Goal: Navigation & Orientation: Find specific page/section

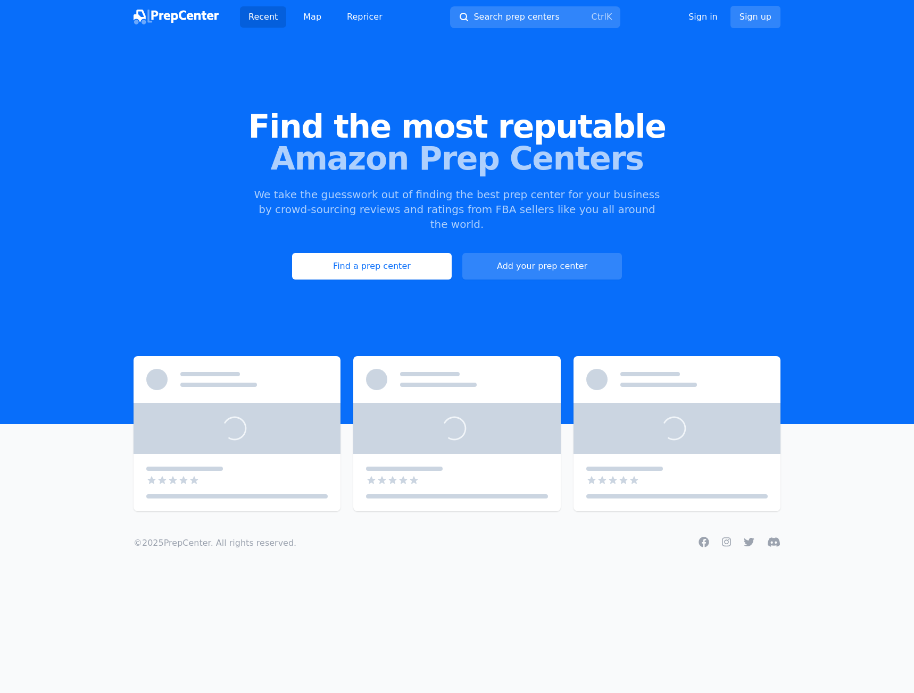
click at [400, 253] on link "Find a prep center" at bounding box center [372, 266] width 160 height 27
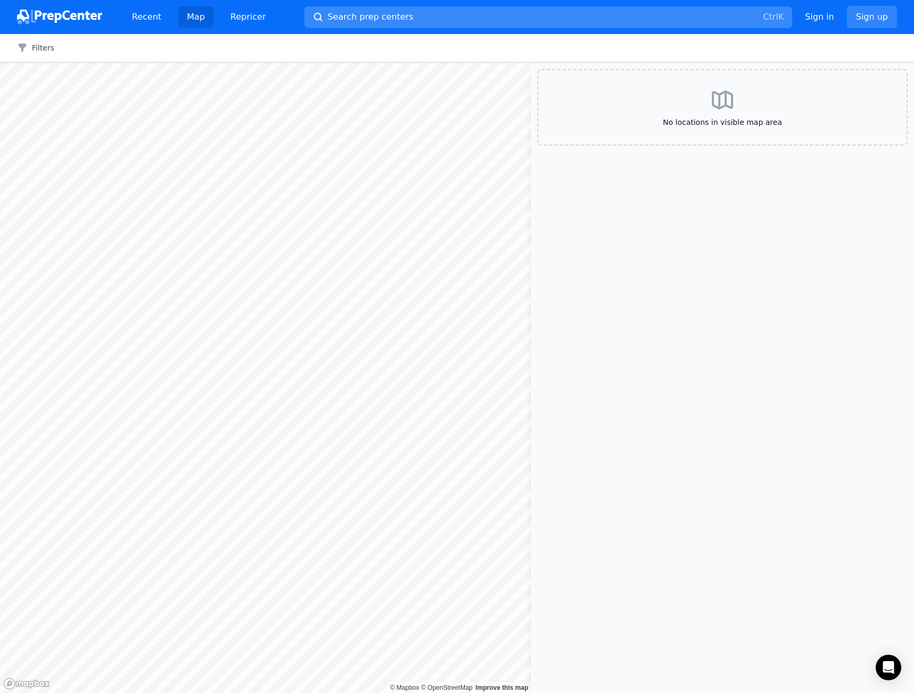
click at [433, 16] on button "Search prep centers Ctrl K" at bounding box center [548, 17] width 488 height 22
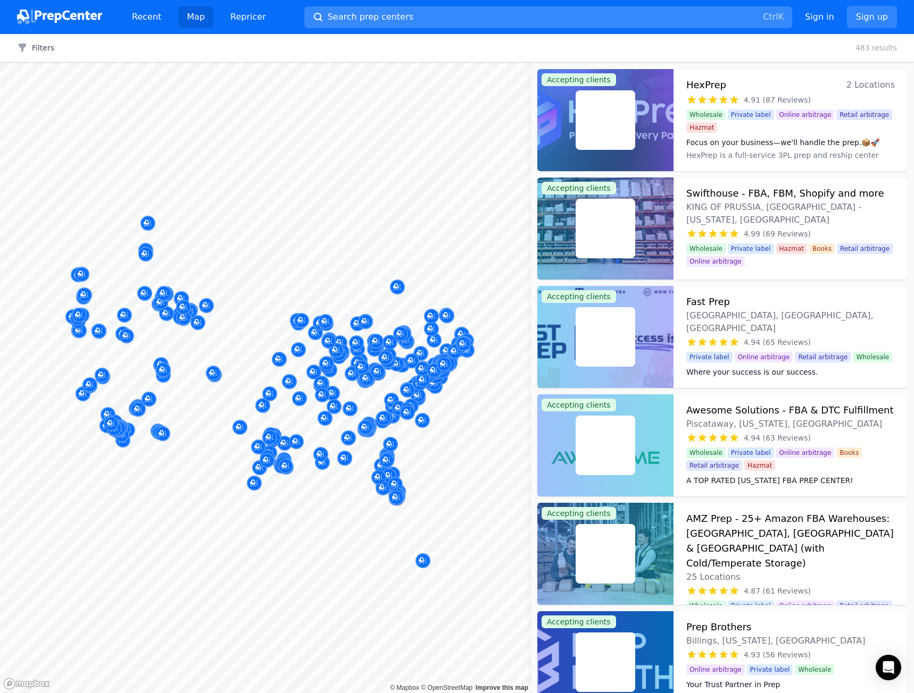
click at [374, 12] on div at bounding box center [457, 346] width 914 height 693
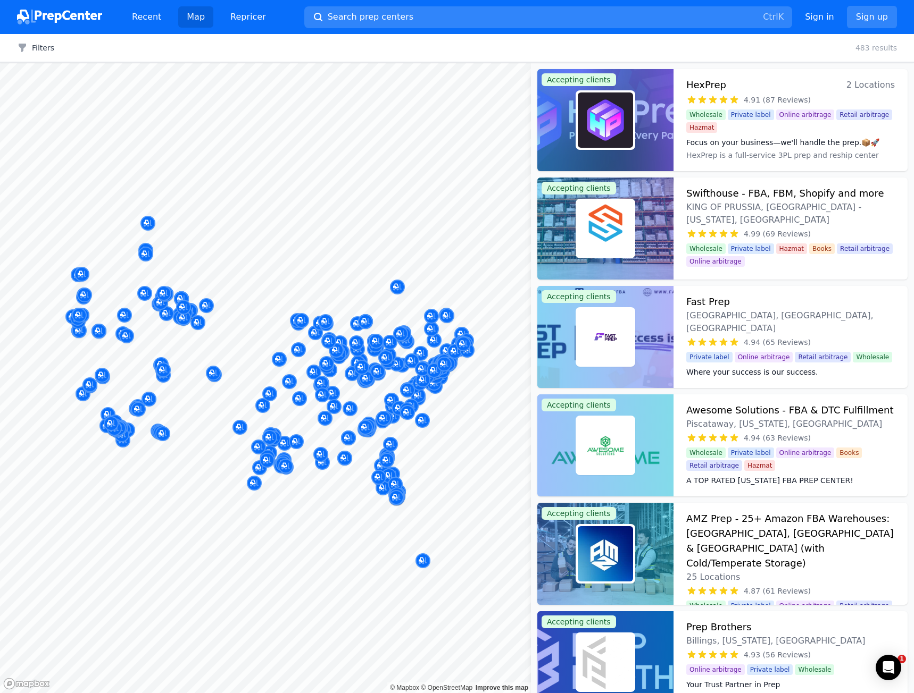
click at [405, 17] on div at bounding box center [457, 346] width 914 height 693
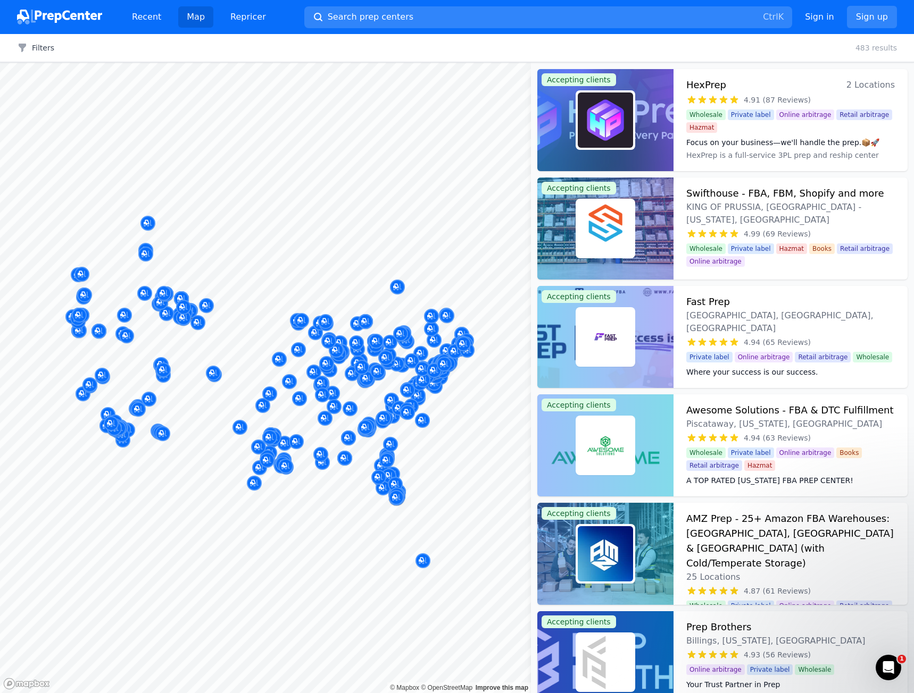
click at [396, 13] on div at bounding box center [457, 346] width 914 height 693
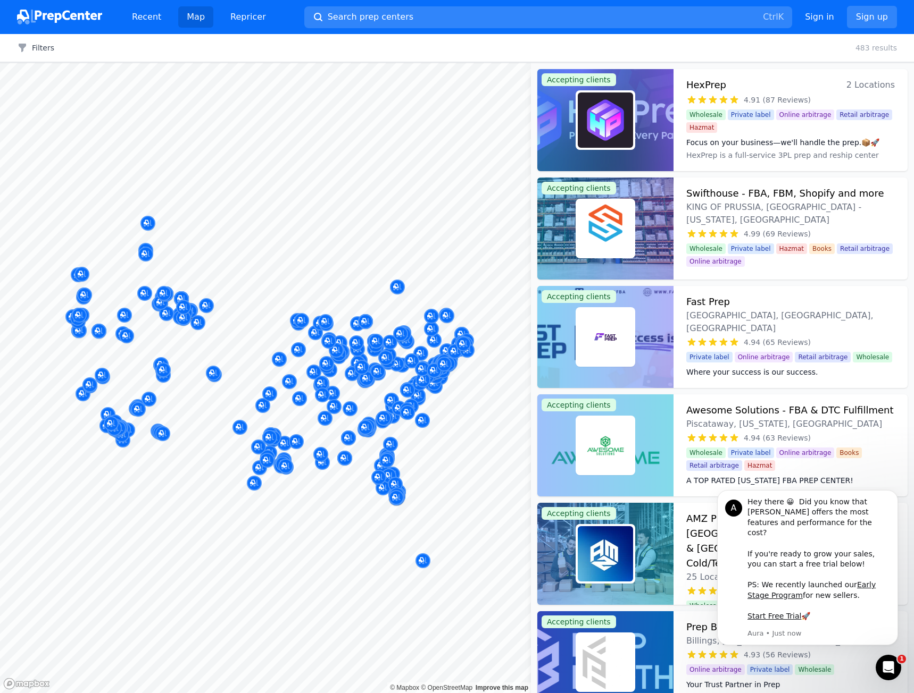
click at [320, 16] on div at bounding box center [457, 346] width 914 height 693
click at [353, 11] on div at bounding box center [457, 346] width 914 height 693
click at [339, 18] on div at bounding box center [457, 346] width 914 height 693
drag, startPoint x: 454, startPoint y: 322, endPoint x: 327, endPoint y: 322, distance: 127.1
click at [327, 322] on div at bounding box center [457, 346] width 914 height 693
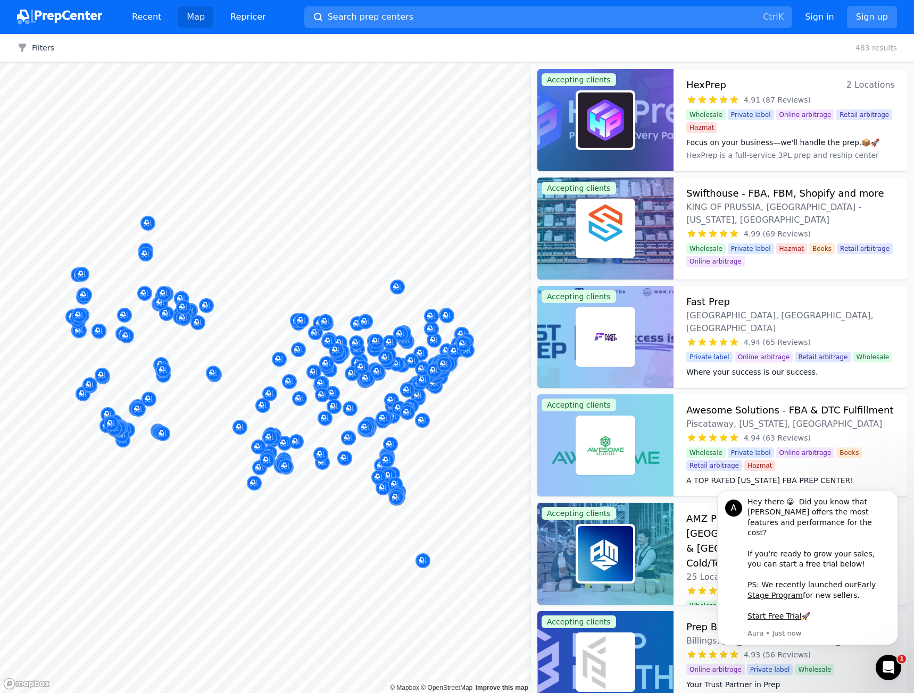
click at [872, 44] on div at bounding box center [457, 346] width 914 height 693
drag, startPoint x: 872, startPoint y: 44, endPoint x: 834, endPoint y: 74, distance: 48.4
click at [869, 44] on div at bounding box center [457, 346] width 914 height 693
click at [386, 389] on div at bounding box center [457, 346] width 914 height 693
click at [381, 401] on div at bounding box center [457, 346] width 914 height 693
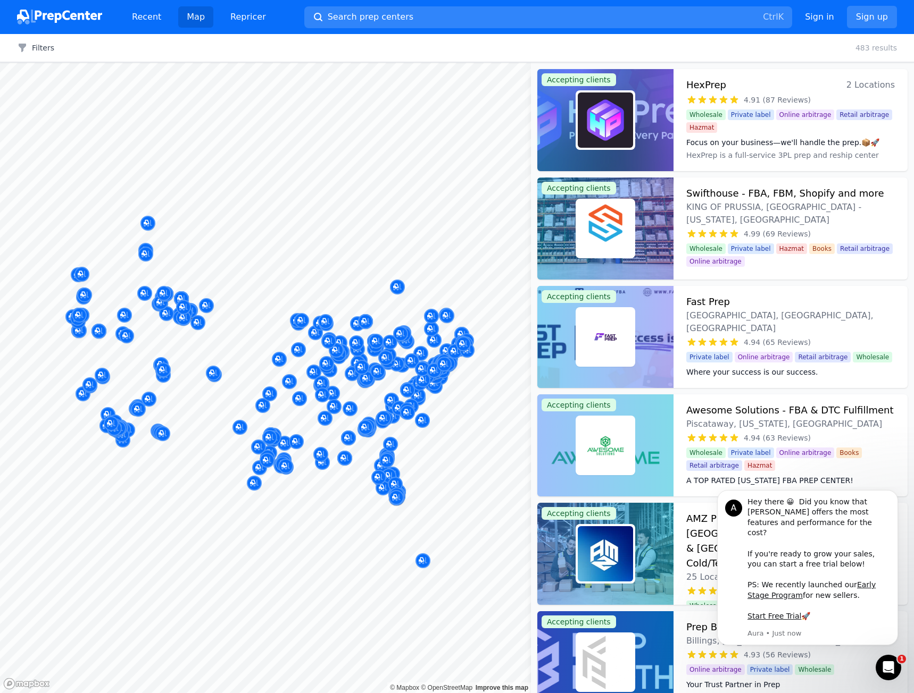
click at [144, 18] on div at bounding box center [457, 346] width 914 height 693
click at [49, 46] on div at bounding box center [457, 346] width 914 height 693
click at [387, 21] on span "Search prep centers" at bounding box center [371, 17] width 86 height 13
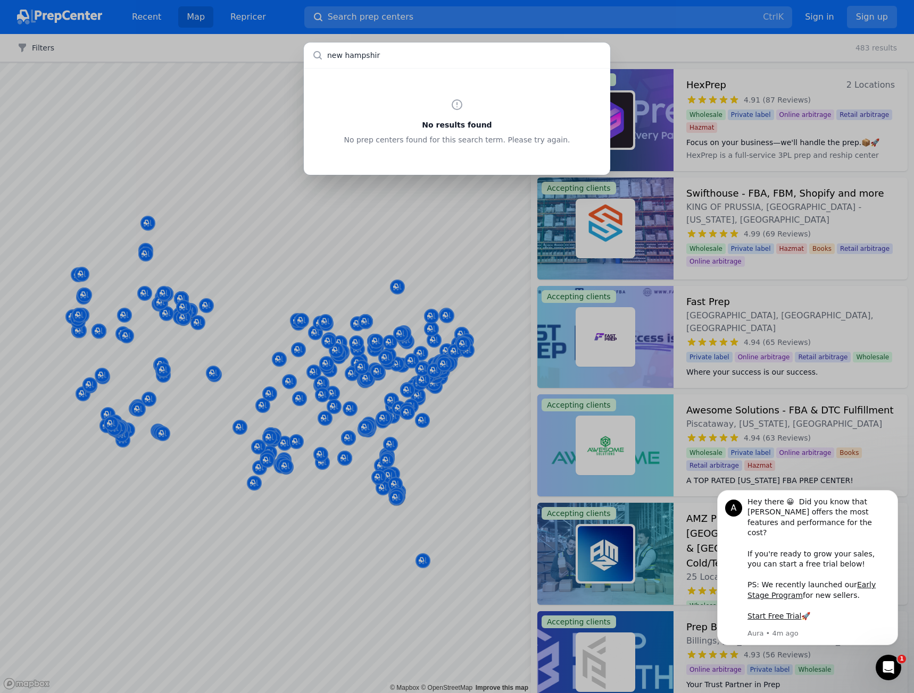
type input "[US_STATE]"
click at [405, 319] on div "No results found No prep centers found for this search term. Please try again." at bounding box center [457, 346] width 914 height 693
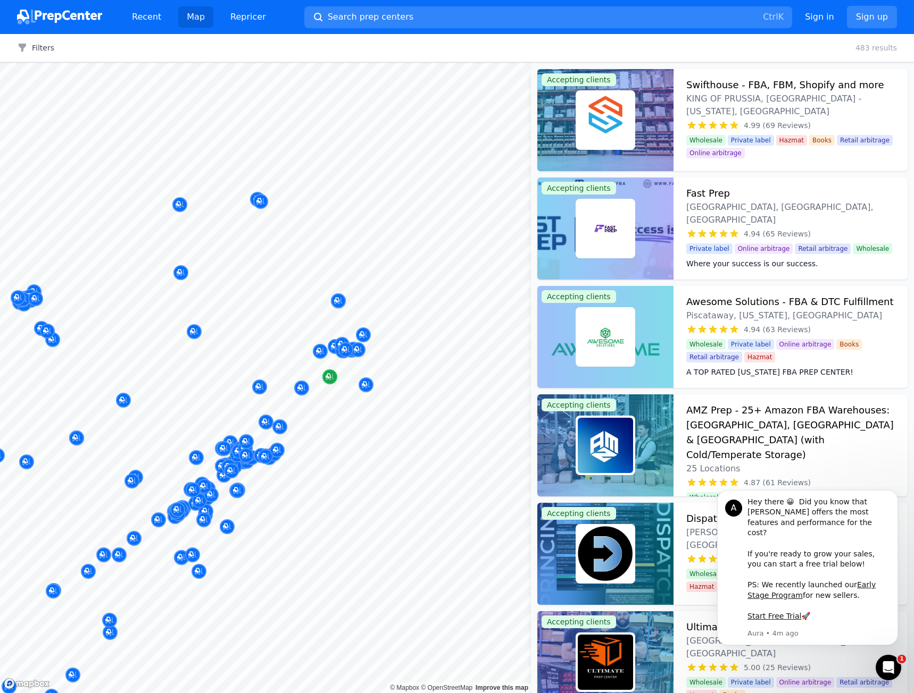
click at [331, 384] on button "Map marker" at bounding box center [329, 378] width 15 height 16
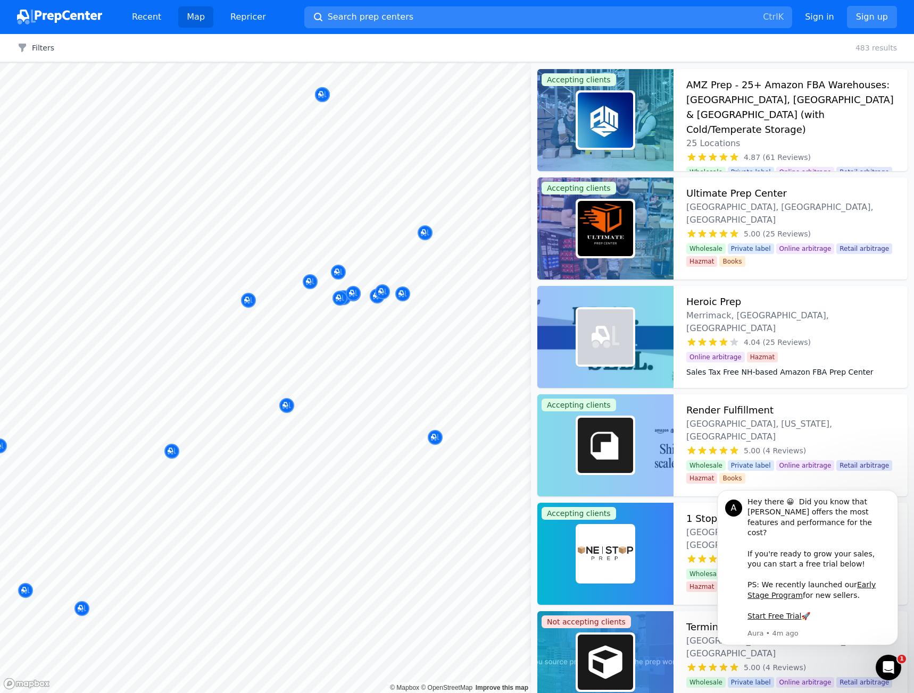
click at [337, 273] on div at bounding box center [307, 273] width 204 height 9
click at [310, 283] on div at bounding box center [342, 282] width 204 height 9
drag, startPoint x: 325, startPoint y: 273, endPoint x: 335, endPoint y: 271, distance: 9.9
click at [328, 273] on div at bounding box center [307, 273] width 204 height 9
click at [338, 270] on div at bounding box center [307, 273] width 204 height 9
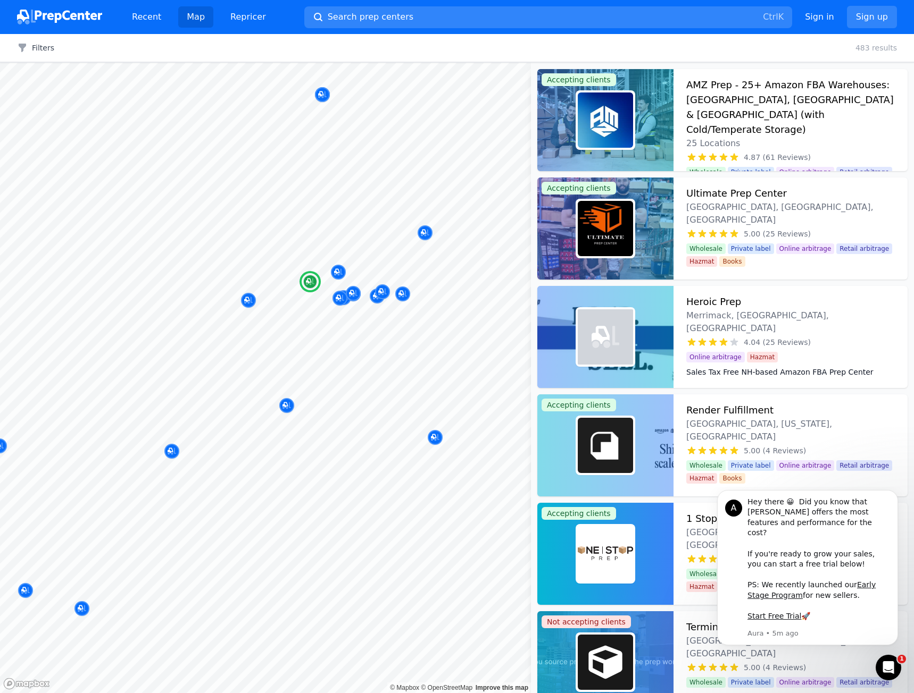
click at [781, 198] on div "Ultimate Prep Center [GEOGRAPHIC_DATA], [GEOGRAPHIC_DATA], [GEOGRAPHIC_DATA]" at bounding box center [790, 206] width 208 height 40
